Goal: Task Accomplishment & Management: Use online tool/utility

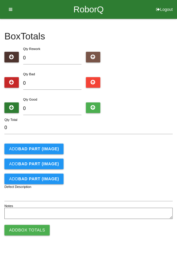
type input "8"
type input "80"
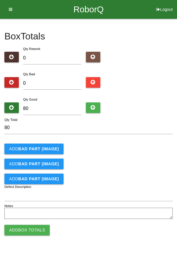
click at [150, 150] on div "Add BAD PART (IMAGE)" at bounding box center [88, 148] width 168 height 11
click at [33, 230] on button "Add Box Totals" at bounding box center [26, 230] width 45 height 11
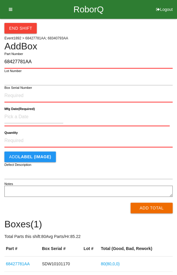
type input "68427781AA"
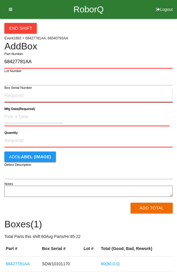
click at [16, 95] on input "Box Serial Number" at bounding box center [88, 95] width 168 height 13
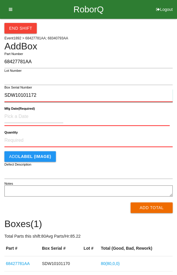
type input "SDW10101172"
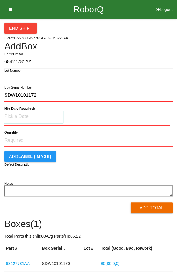
click at [18, 118] on input at bounding box center [33, 116] width 59 height 13
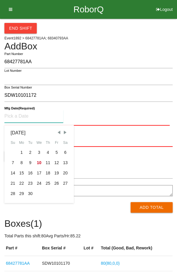
click at [58, 130] on span "Previous Month" at bounding box center [58, 132] width 5 height 5
click at [56, 130] on span "Previous Month" at bounding box center [58, 132] width 5 height 5
click at [59, 131] on span "Previous Month" at bounding box center [58, 132] width 5 height 5
click at [48, 153] on div "5" at bounding box center [48, 152] width 9 height 10
type input "[DATE]"
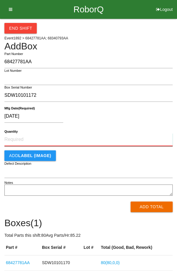
click at [78, 138] on input "Quantity" at bounding box center [88, 139] width 168 height 13
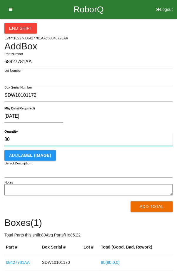
type input "80"
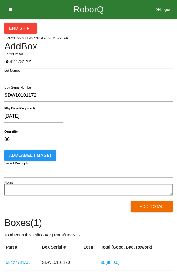
click at [131, 118] on div "[DATE]" at bounding box center [86, 117] width 165 height 15
click at [148, 207] on button "Add Total" at bounding box center [152, 206] width 42 height 11
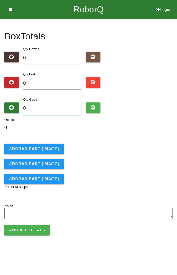
click at [38, 106] on input "0" at bounding box center [52, 108] width 59 height 13
type input "8"
type input "80"
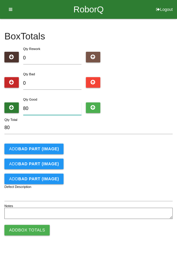
type input "80"
click at [142, 171] on form "80 Qty Total Add BAD PART (IMAGE) Add BAD PART (IMAGE) Add BAD PART (IMAGE) Def…" at bounding box center [88, 170] width 168 height 99
click at [19, 225] on button "Add Box Totals" at bounding box center [26, 230] width 45 height 11
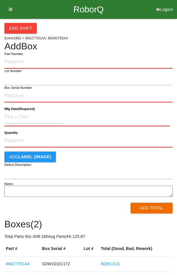
click at [27, 60] on input "Part Number" at bounding box center [88, 62] width 168 height 13
type input "8"
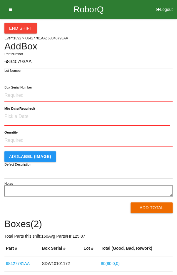
type input "68340793AA"
click at [14, 96] on input "Box Serial Number" at bounding box center [88, 95] width 168 height 13
type input "SDW10102341"
click at [19, 113] on input at bounding box center [33, 116] width 59 height 13
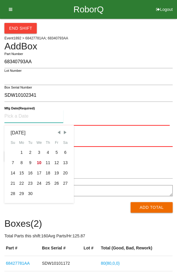
click at [36, 150] on div "3" at bounding box center [39, 152] width 9 height 10
type input "[DATE]"
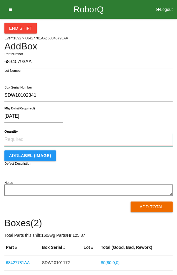
click at [27, 137] on input "Quantity" at bounding box center [88, 139] width 168 height 13
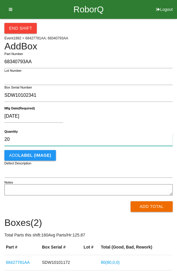
type input "2"
type input "96"
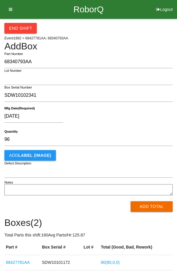
click at [148, 123] on div "[DATE]" at bounding box center [86, 117] width 165 height 15
click at [158, 206] on button "Add Total" at bounding box center [152, 206] width 42 height 11
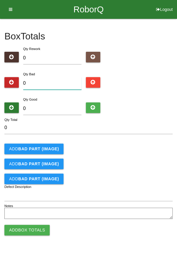
click at [37, 81] on input "0" at bounding box center [52, 83] width 59 height 13
type input "1"
click at [23, 144] on button "Add BAD PART (IMAGE)" at bounding box center [33, 148] width 59 height 11
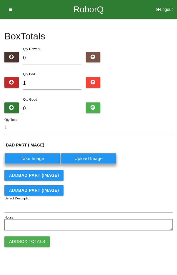
click at [23, 156] on label "Take Image" at bounding box center [32, 158] width 56 height 11
click at [0, 0] on \(IMAGE\) "Take Image" at bounding box center [0, 0] width 0 height 0
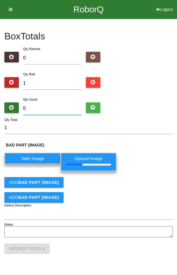
click at [37, 106] on input "0" at bounding box center [52, 108] width 59 height 13
type input "9"
type input "10"
type input "95"
type input "96"
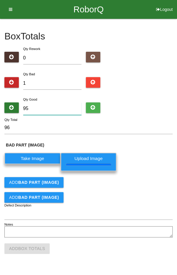
type input "95"
click at [147, 148] on div "BAD PART (IMAGE) Take Image Upload Image" at bounding box center [88, 158] width 168 height 32
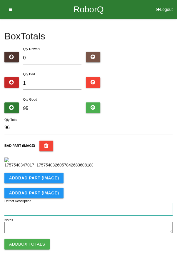
click at [24, 209] on input "Defect Description" at bounding box center [88, 209] width 168 height 13
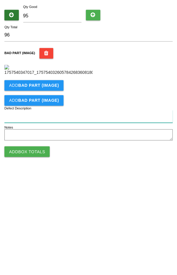
scroll to position [98, 0]
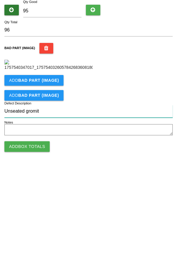
type input "Unseated gromit"
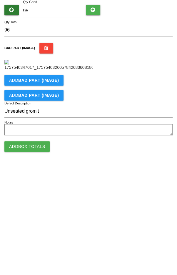
click at [29, 249] on button "Add Box Totals" at bounding box center [26, 244] width 45 height 11
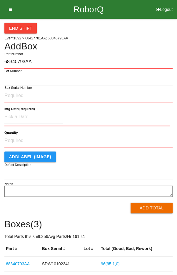
type input "68340793AA"
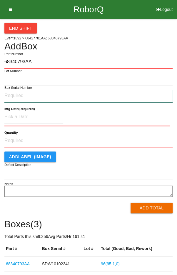
click at [47, 93] on input "Box Serial Number" at bounding box center [88, 95] width 168 height 13
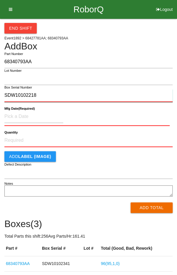
type input "SDW10102218"
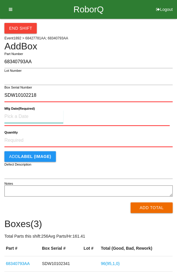
click at [17, 118] on input at bounding box center [33, 116] width 59 height 13
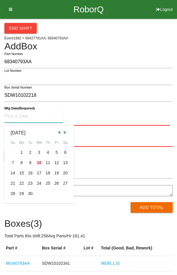
click at [59, 130] on span "Previous Month" at bounding box center [58, 132] width 5 height 5
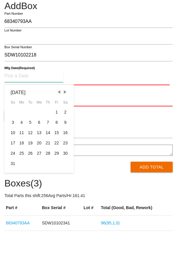
click at [49, 192] on div "28" at bounding box center [48, 193] width 9 height 10
type input "[DATE]"
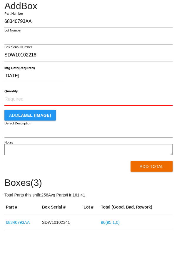
click at [15, 133] on label "Quantity" at bounding box center [10, 131] width 13 height 5
click at [15, 133] on input "Quantity" at bounding box center [88, 139] width 168 height 13
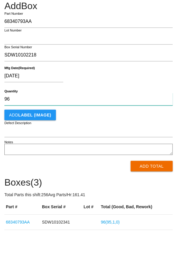
type input "96"
click at [100, 154] on div "Add LABEL (IMAGE)" at bounding box center [88, 155] width 168 height 11
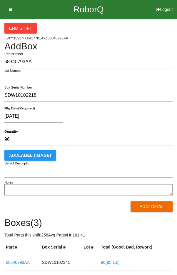
click at [159, 207] on button "Add Total" at bounding box center [152, 206] width 42 height 11
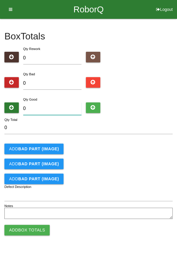
click at [41, 106] on input "0" at bounding box center [52, 108] width 59 height 13
click at [52, 81] on input "0" at bounding box center [52, 83] width 59 height 13
type input "2"
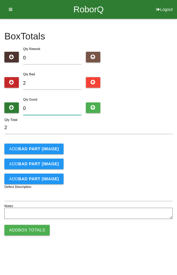
click at [62, 109] on input "0" at bounding box center [52, 108] width 59 height 13
type input "9"
type input "11"
type input "96"
type input "98"
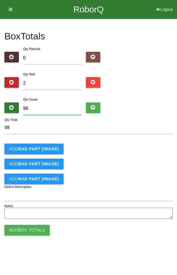
type input "9"
type input "11"
type input "94"
type input "96"
type input "94"
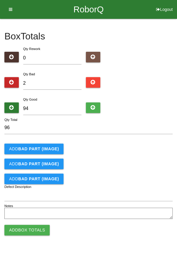
click at [40, 149] on b "BAD PART (IMAGE)" at bounding box center [38, 148] width 41 height 5
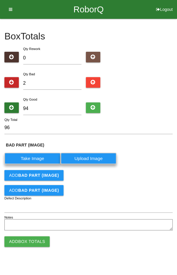
click at [40, 173] on b "BAD PART (IMAGE)" at bounding box center [38, 175] width 41 height 5
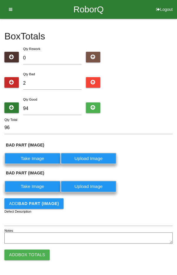
click at [34, 158] on label "Take Image" at bounding box center [32, 158] width 56 height 11
click at [0, 0] on \(IMAGE\) "Take Image" at bounding box center [0, 0] width 0 height 0
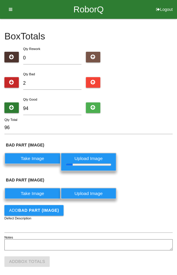
click at [34, 193] on label "Take Image" at bounding box center [32, 193] width 56 height 11
click at [0, 0] on \(IMAGE\) "Take Image" at bounding box center [0, 0] width 0 height 0
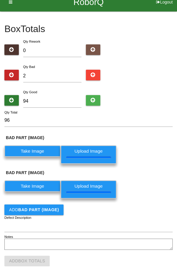
scroll to position [12, 0]
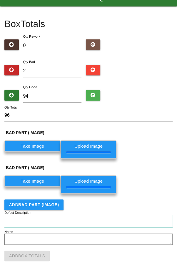
click at [21, 217] on input "Defect Description" at bounding box center [88, 220] width 168 height 13
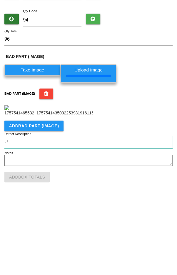
scroll to position [66, 0]
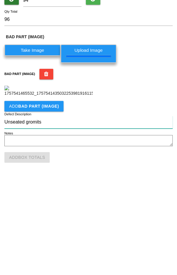
type input "Unseated gromits"
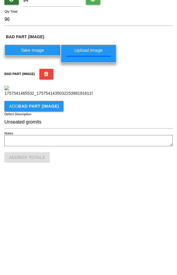
click at [148, 190] on div "BAD PART (IMAGE)" at bounding box center [88, 180] width 168 height 28
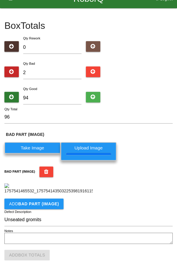
scroll to position [118, 0]
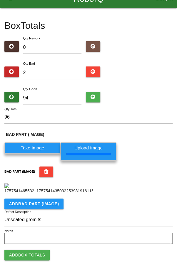
click at [23, 255] on button "Add Box Totals" at bounding box center [26, 255] width 45 height 11
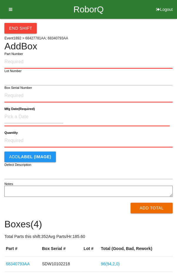
click at [21, 26] on button "End Shift" at bounding box center [20, 28] width 32 height 11
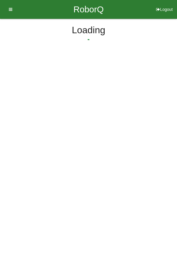
select select "5"
select select "58"
select select "2"
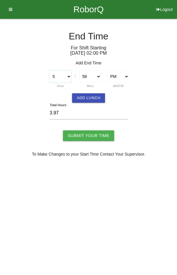
click at [61, 76] on select "1 2 3 4 5 6 7 8 9 10 11 12" at bounding box center [61, 76] width 22 height 12
select select "6"
type input "4.97"
click at [89, 74] on select "00 01 02 03 04 05 06 07 08 09 10 11 12 13 14 15 16 17 18 19 20 21 22 23 24 25 2…" at bounding box center [90, 76] width 22 height 12
select select "0"
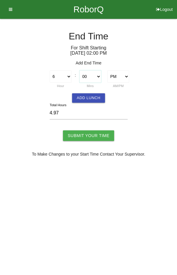
type input "4.00"
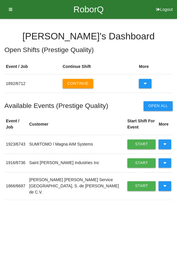
click at [82, 84] on button "Continue" at bounding box center [78, 83] width 31 height 9
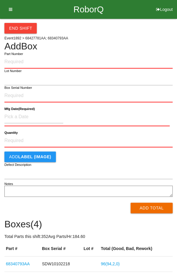
click at [108, 32] on div "End Shift" at bounding box center [88, 26] width 168 height 15
click at [19, 27] on button "End Shift" at bounding box center [20, 28] width 32 height 11
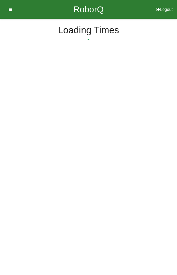
select select "5"
select select "58"
select select "2"
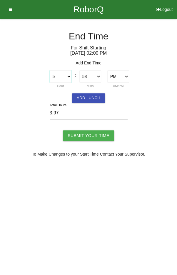
click at [66, 72] on select "1 2 3 4 5 6 7 8 9 10 11 12" at bounding box center [61, 76] width 22 height 12
select select "6"
type input "4.97"
click at [93, 73] on select "00 01 02 03 04 05 06 07 08 09 10 11 12 13 14 15 16 17 18 19 20 21 22 23 24 25 2…" at bounding box center [90, 76] width 22 height 12
select select "0"
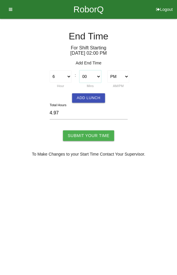
type input "4.00"
click at [93, 135] on input "Submit Your Time" at bounding box center [88, 135] width 51 height 11
type input "Processing..."
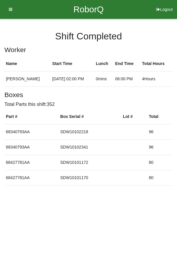
click at [6, 10] on icon at bounding box center [8, 9] width 7 height 19
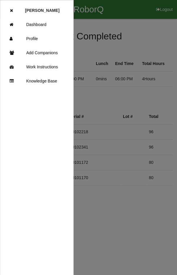
click at [41, 24] on link "Dashboard" at bounding box center [36, 24] width 73 height 14
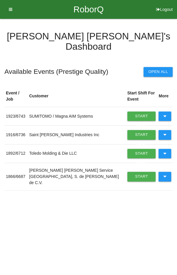
click at [167, 149] on button at bounding box center [164, 153] width 13 height 9
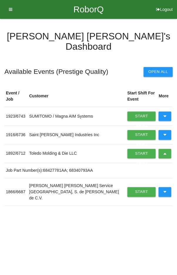
click at [166, 149] on icon at bounding box center [164, 153] width 3 height 9
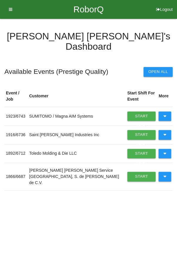
click at [165, 107] on td at bounding box center [165, 116] width 16 height 19
click at [166, 172] on button at bounding box center [164, 176] width 13 height 9
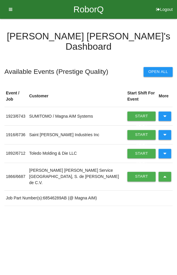
click at [134, 172] on link "Start Shift" at bounding box center [141, 176] width 29 height 9
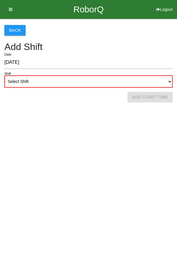
click at [96, 83] on select "Select Shift 1st Shift 2nd Shift 3rd Shift 4th Shift" at bounding box center [88, 81] width 168 height 12
select select "2"
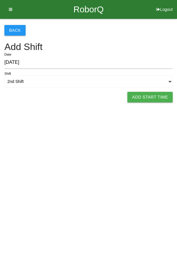
click at [149, 94] on button "Add Start Time" at bounding box center [149, 97] width 45 height 11
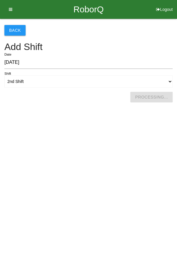
select select "5"
select select "59"
select select "2"
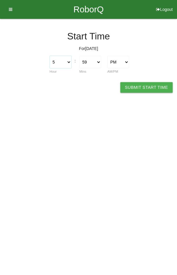
click at [61, 59] on select "1 2 3 4 5 6 7 8 9 10 11 12" at bounding box center [61, 62] width 22 height 12
select select "2"
click at [95, 60] on select "00 01 02 03 04 05 06 07 08 09 10 11 12 13 14 15 16 17 18 19 20 21 22 23 24 25 2…" at bounding box center [90, 62] width 22 height 12
select select "0"
click at [140, 84] on button "Submit Start Time" at bounding box center [146, 87] width 52 height 11
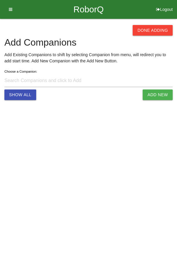
click at [150, 32] on button "Done Adding" at bounding box center [153, 30] width 40 height 11
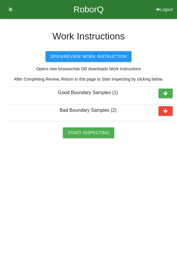
click at [89, 133] on button "Start Inspecting" at bounding box center [88, 132] width 51 height 11
